Goal: Task Accomplishment & Management: Manage account settings

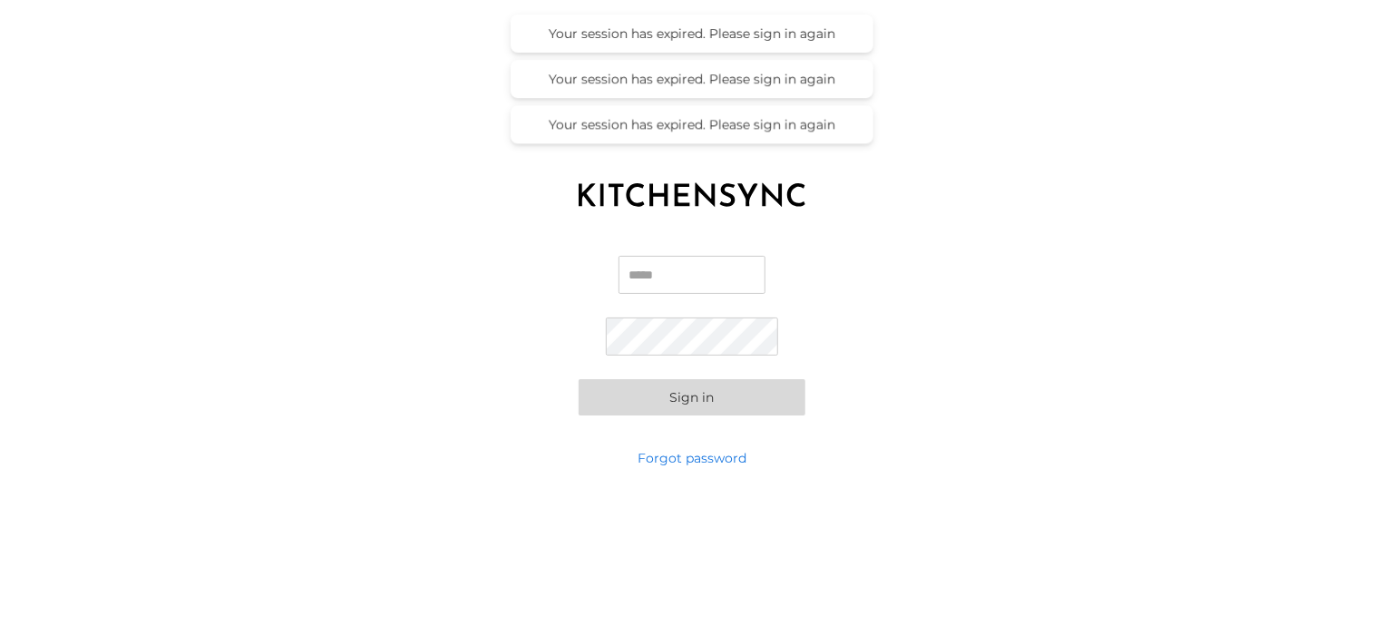
type input "**********"
click at [746, 402] on button "Sign in" at bounding box center [692, 397] width 227 height 36
